Goal: Task Accomplishment & Management: Use online tool/utility

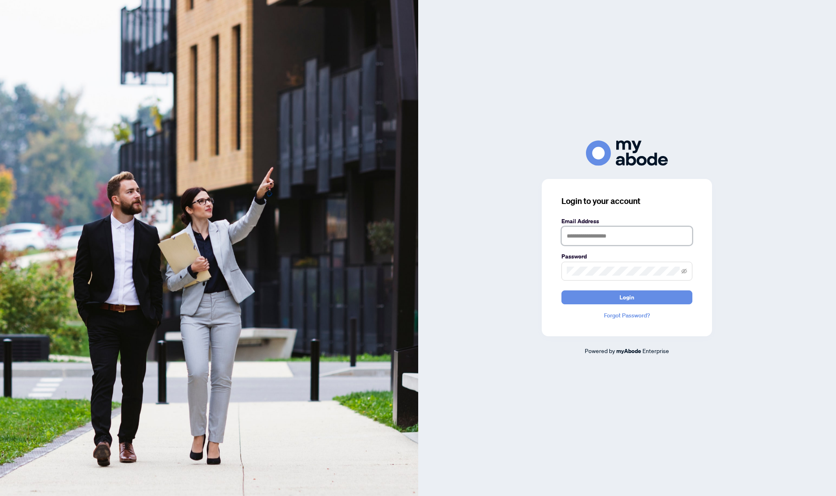
type input "**********"
click at [627, 297] on button "Login" at bounding box center [627, 297] width 131 height 14
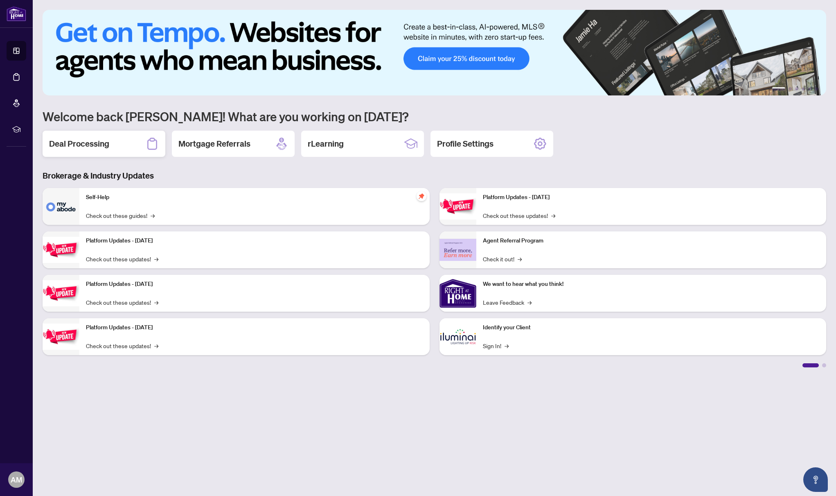
click at [103, 145] on h2 "Deal Processing" at bounding box center [79, 143] width 60 height 11
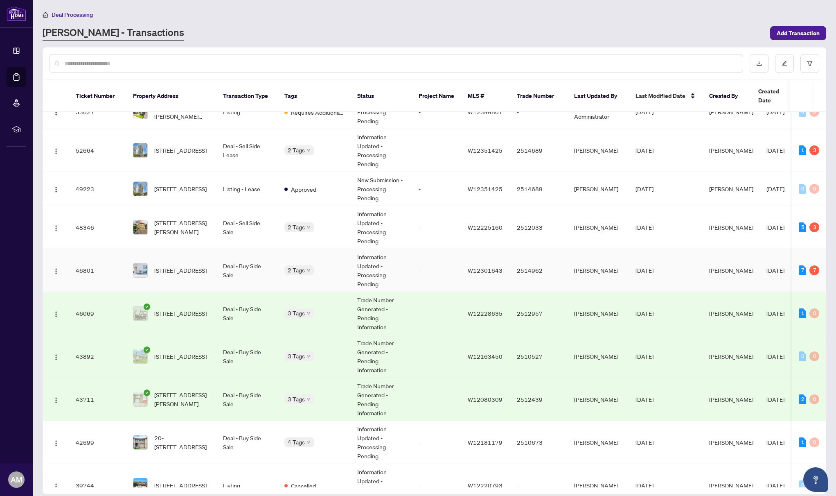
click at [145, 263] on img at bounding box center [140, 270] width 14 height 14
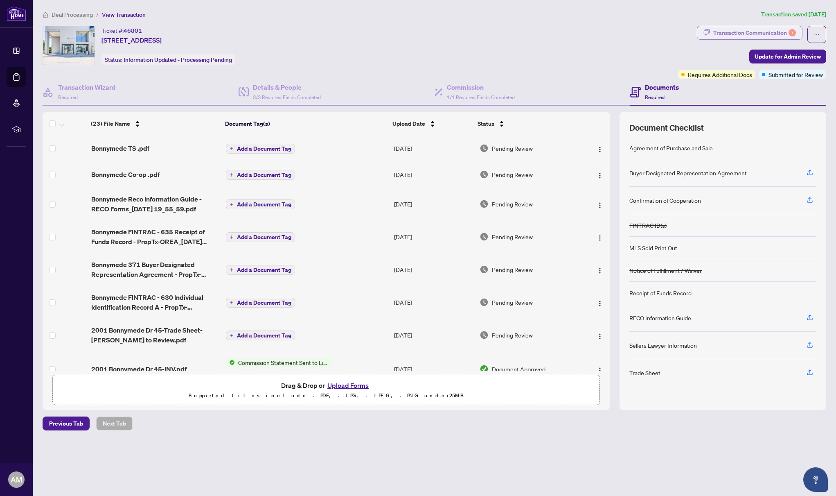
click at [746, 34] on div "Transaction Communication 7" at bounding box center [755, 32] width 83 height 13
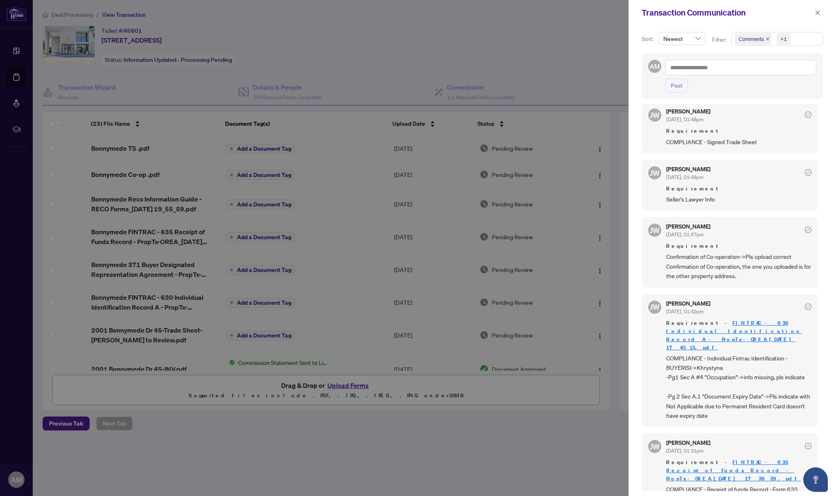
scroll to position [265, 0]
click at [813, 14] on button "button" at bounding box center [818, 13] width 11 height 10
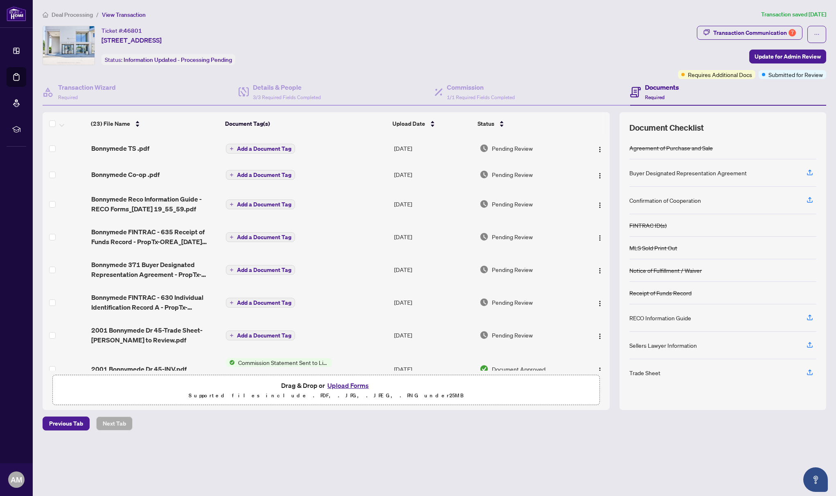
click at [577, 42] on div "Ticket #: 46801 45-2001 Bonnymede Dr, Mississauga, Ontario L5J 4H8, Canada Stat…" at bounding box center [359, 45] width 632 height 39
click at [799, 57] on span "Update for Admin Review" at bounding box center [788, 56] width 66 height 13
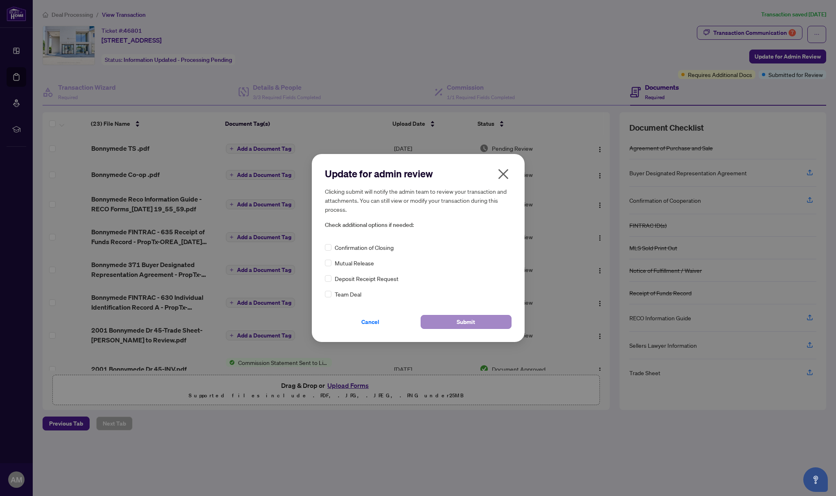
click at [474, 322] on span "Submit" at bounding box center [466, 321] width 18 height 13
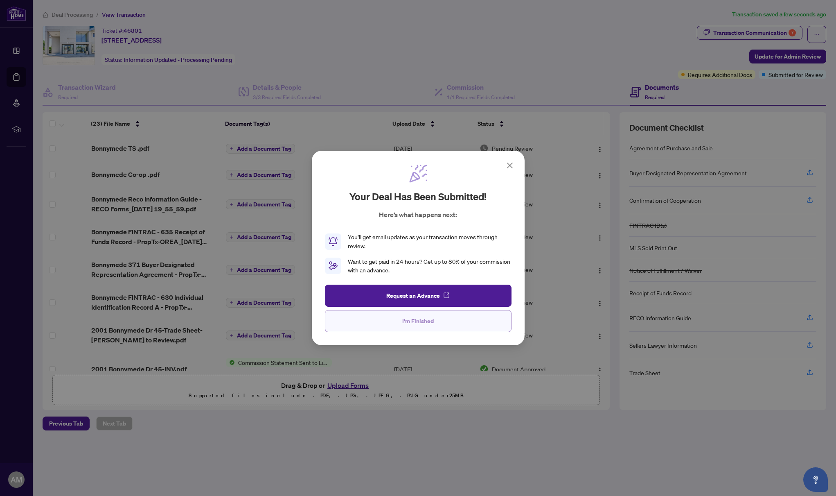
click at [438, 322] on button "I'm Finished" at bounding box center [418, 321] width 187 height 22
